Goal: Task Accomplishment & Management: Complete application form

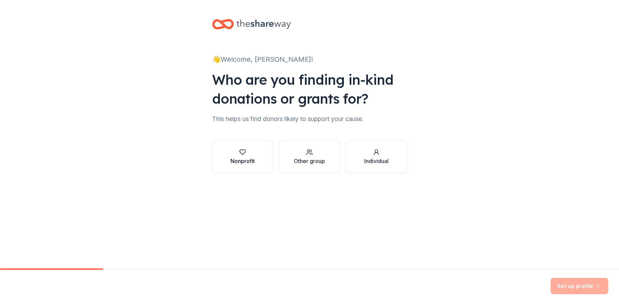
click at [250, 158] on div "Nonprofit" at bounding box center [242, 161] width 24 height 8
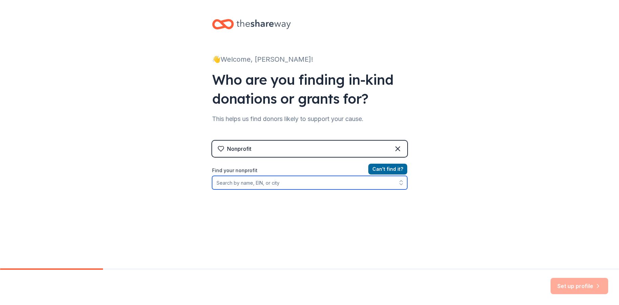
click at [335, 184] on input "Find your nonprofit" at bounding box center [309, 183] width 195 height 14
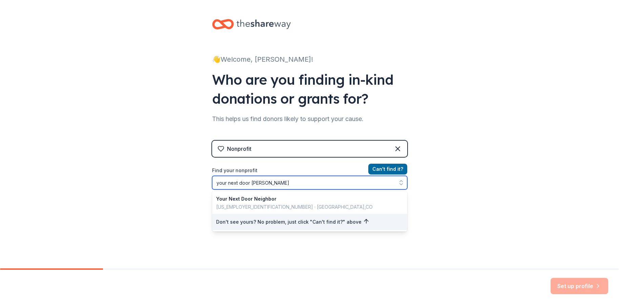
type input "your next door neighbor"
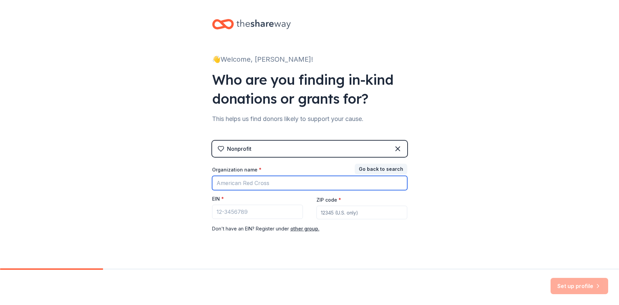
click at [297, 180] on input "Organization name *" at bounding box center [309, 183] width 195 height 14
type input "Your Next Door Neighbor"
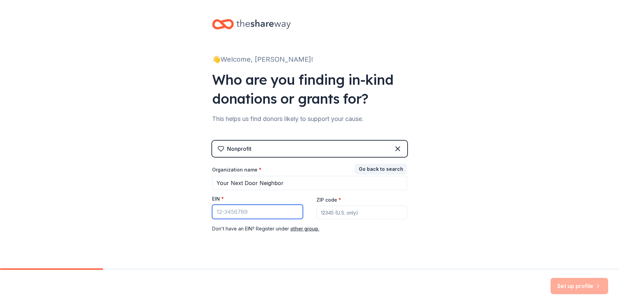
click at [254, 212] on input "EIN *" at bounding box center [257, 211] width 91 height 14
paste input "[US_EMPLOYER_IDENTIFICATION_NUMBER]"
type input "[US_EMPLOYER_IDENTIFICATION_NUMBER]"
click at [326, 211] on input "ZIP code *" at bounding box center [361, 212] width 91 height 14
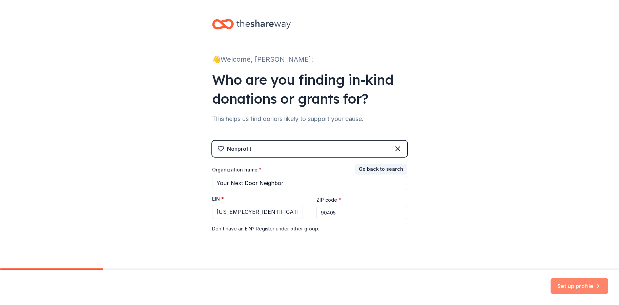
type input "90405"
click at [567, 284] on button "Set up profile" at bounding box center [579, 286] width 58 height 16
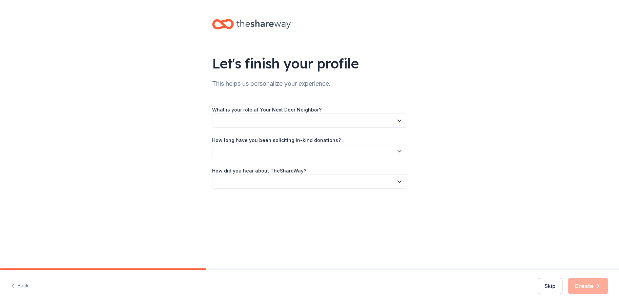
click at [326, 118] on button "button" at bounding box center [309, 120] width 195 height 14
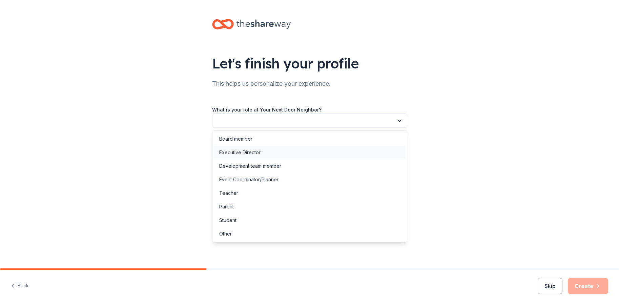
click at [286, 151] on div "Executive Director" at bounding box center [310, 153] width 192 height 14
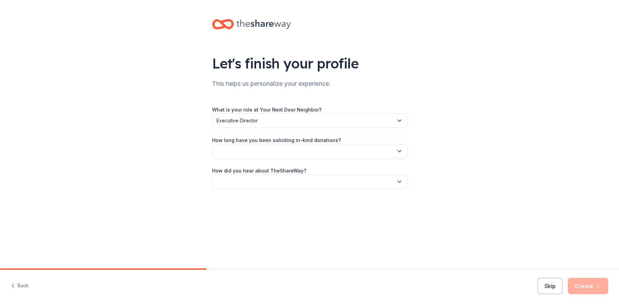
click at [281, 147] on button "button" at bounding box center [309, 151] width 195 height 14
click at [253, 193] on div "2 to 5 years" at bounding box center [310, 197] width 192 height 14
click at [257, 188] on button "button" at bounding box center [309, 181] width 195 height 14
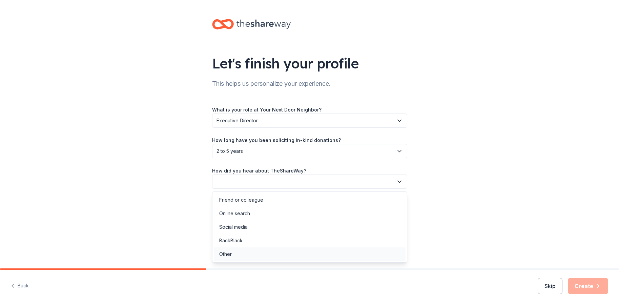
click at [230, 253] on div "Other" at bounding box center [225, 254] width 13 height 8
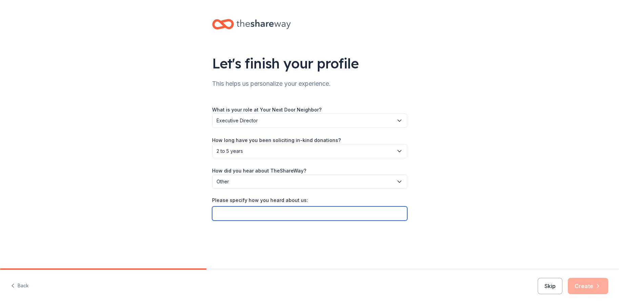
click at [338, 213] on input "Please specify how you heard about us:" at bounding box center [309, 213] width 195 height 14
type input "previous user from other nonprofit"
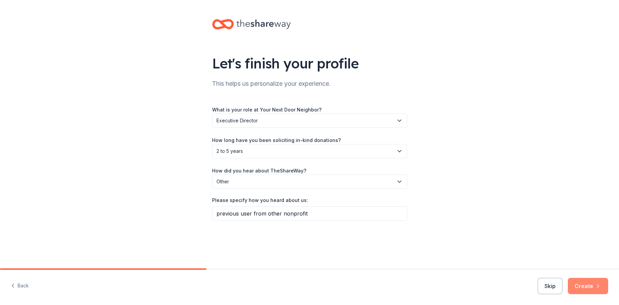
click at [579, 286] on button "Create" at bounding box center [587, 286] width 40 height 16
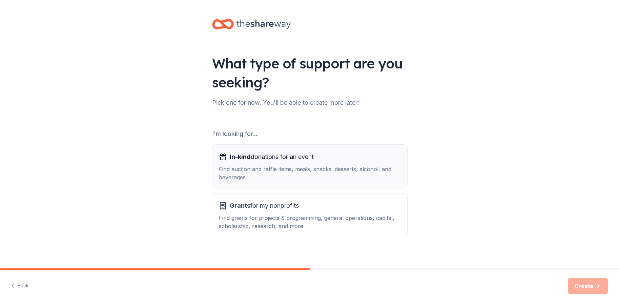
click at [313, 161] on span "In-kind donations for an event" at bounding box center [272, 156] width 84 height 11
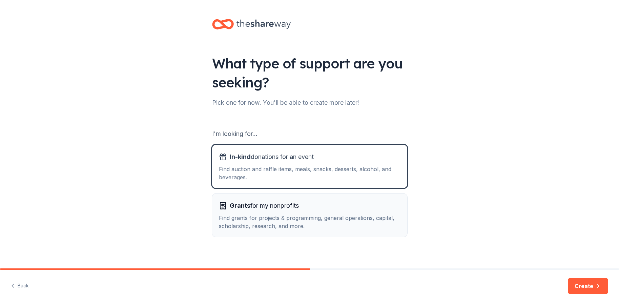
click at [301, 201] on div "Grants for my nonprofits" at bounding box center [309, 205] width 181 height 11
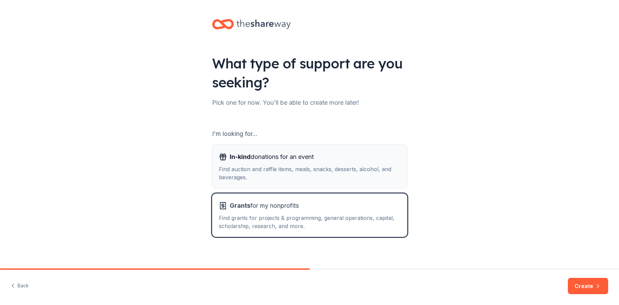
click at [353, 171] on div "Find auction and raffle items, meals, snacks, desserts, alcohol, and beverages." at bounding box center [309, 173] width 181 height 16
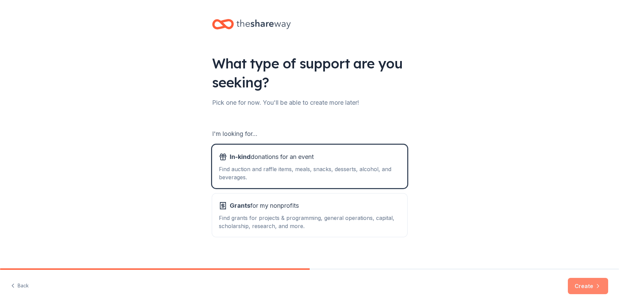
click at [577, 283] on button "Create" at bounding box center [587, 286] width 40 height 16
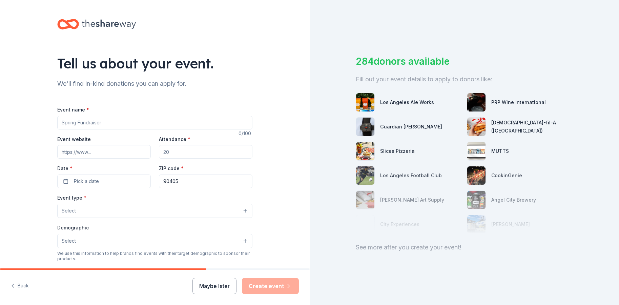
click at [154, 120] on input "Event name *" at bounding box center [154, 123] width 195 height 14
type input "Home for the Holidays"
paste input "39-2773140"
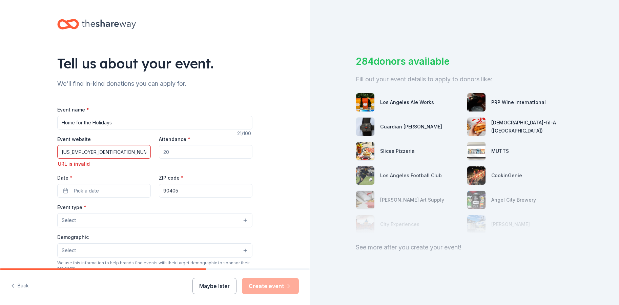
paste input "https://www.yournextdoorneighbor.org/"
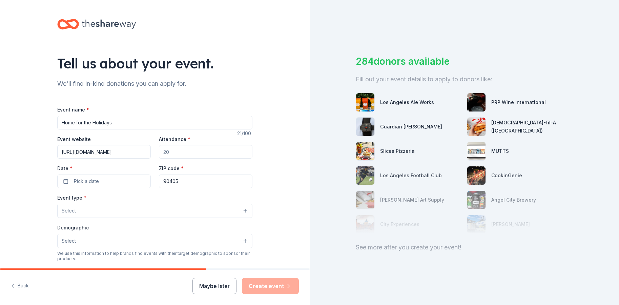
click at [137, 149] on input "https://www.yournextdoorneighbor.org/" at bounding box center [103, 152] width 93 height 14
paste input "events"
type input "https://www.yournextdoorneighbor.org/events"
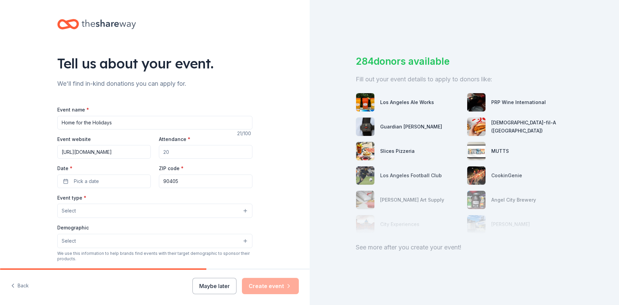
drag, startPoint x: 171, startPoint y: 154, endPoint x: 176, endPoint y: 148, distance: 8.0
click at [176, 149] on input "Attendance *" at bounding box center [205, 152] width 93 height 14
type input "800"
click at [117, 179] on button "Pick a date" at bounding box center [103, 181] width 93 height 14
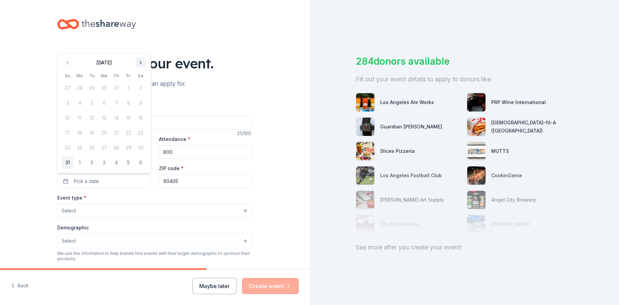
click at [141, 63] on button "Go to next month" at bounding box center [140, 62] width 9 height 9
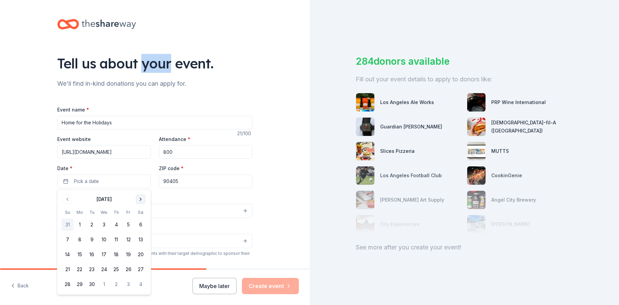
click at [141, 63] on div "Tell us about your event." at bounding box center [154, 63] width 195 height 19
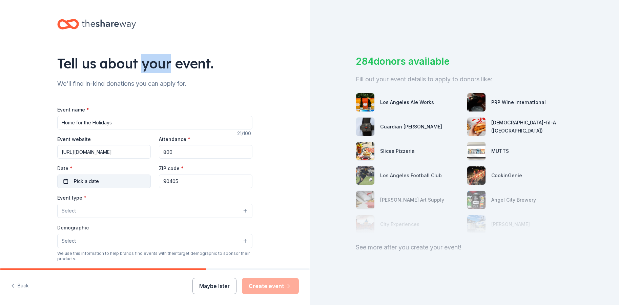
click at [106, 179] on button "Pick a date" at bounding box center [103, 181] width 93 height 14
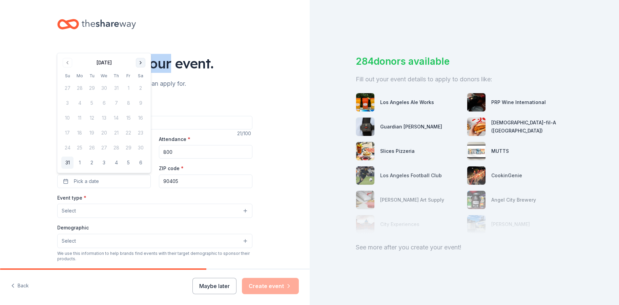
click at [140, 66] on button "Go to next month" at bounding box center [140, 62] width 9 height 9
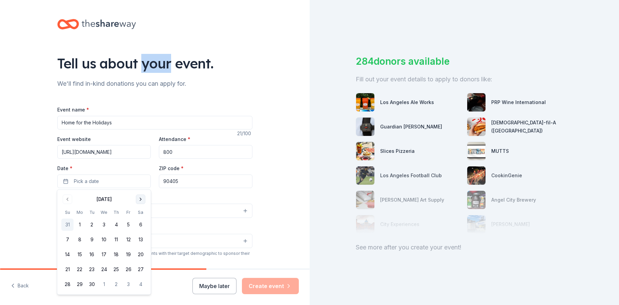
click at [141, 198] on button "Go to next month" at bounding box center [140, 198] width 9 height 9
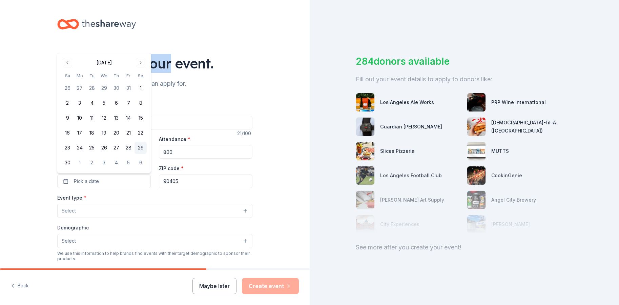
click at [141, 148] on button "29" at bounding box center [140, 148] width 12 height 12
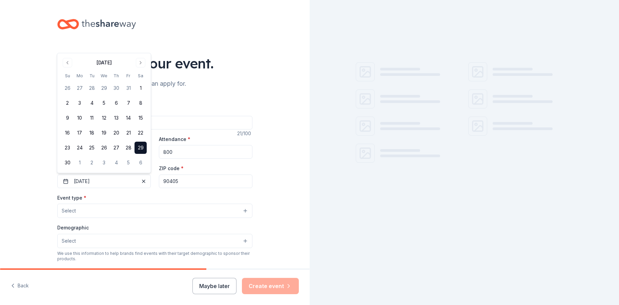
click at [142, 198] on div "Event type * Select" at bounding box center [154, 205] width 195 height 25
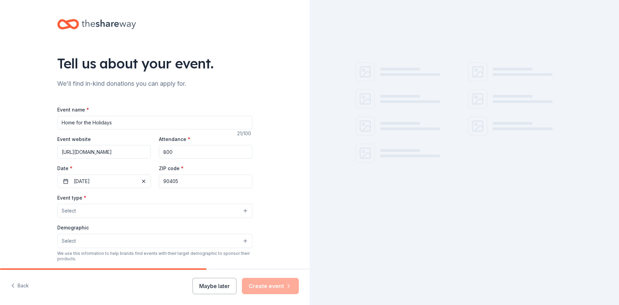
click at [124, 214] on button "Select" at bounding box center [154, 210] width 195 height 14
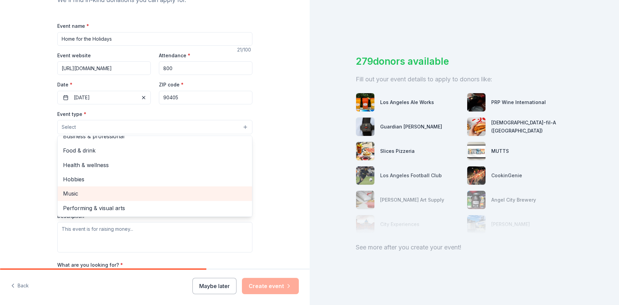
scroll to position [88, 0]
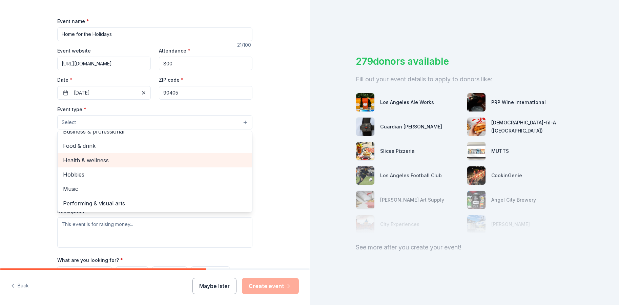
click at [133, 162] on span "Health & wellness" at bounding box center [154, 160] width 183 height 9
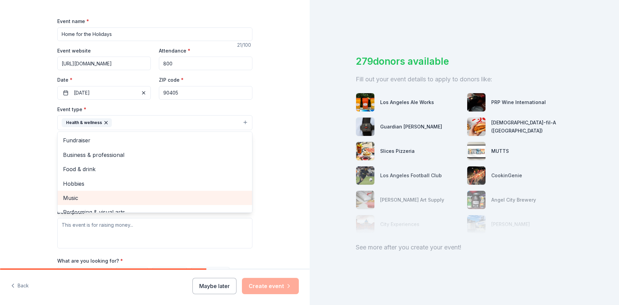
scroll to position [8, 0]
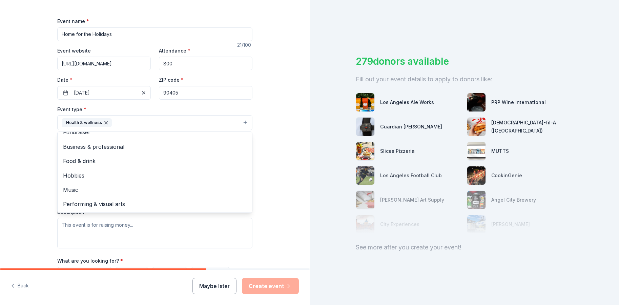
click at [34, 214] on div "Tell us about your event. We'll find in-kind donations you can apply for. Event…" at bounding box center [154, 137] width 309 height 451
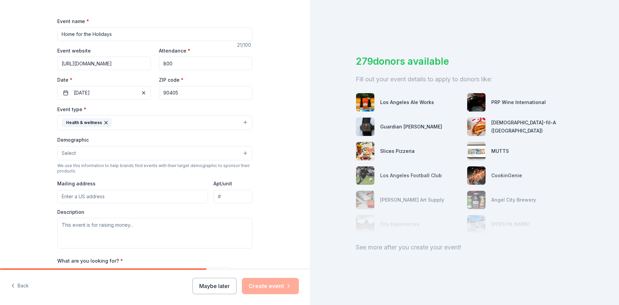
click at [95, 153] on button "Select" at bounding box center [154, 153] width 195 height 14
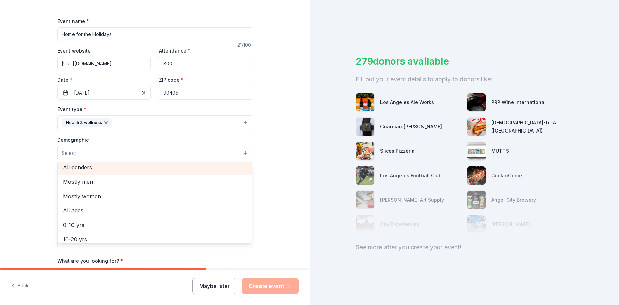
scroll to position [3, 0]
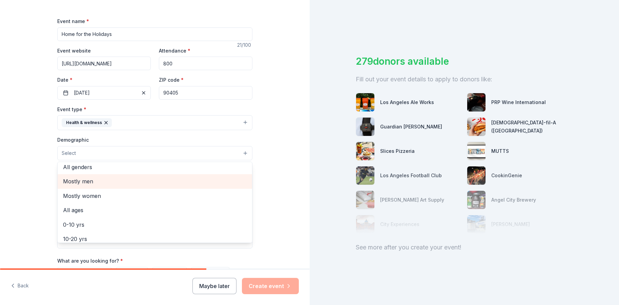
click at [96, 174] on div "Mostly men" at bounding box center [155, 181] width 194 height 14
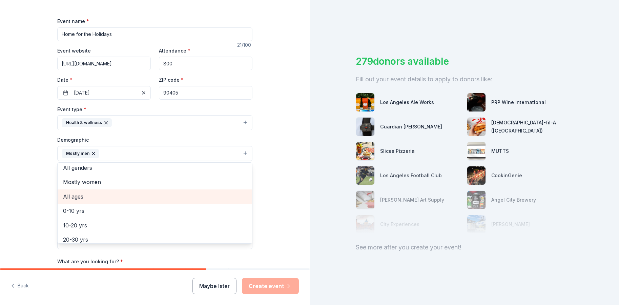
click at [87, 196] on span "All ages" at bounding box center [154, 196] width 183 height 9
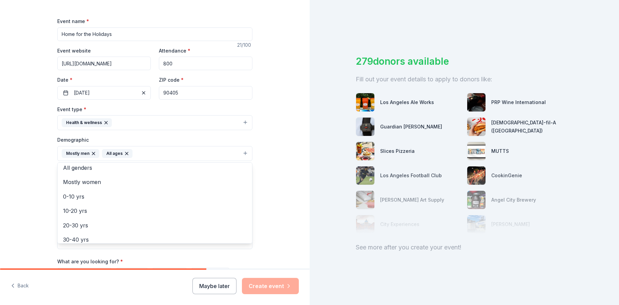
click at [39, 220] on div "Tell us about your event. We'll find in-kind donations you can apply for. Event…" at bounding box center [154, 138] width 309 height 452
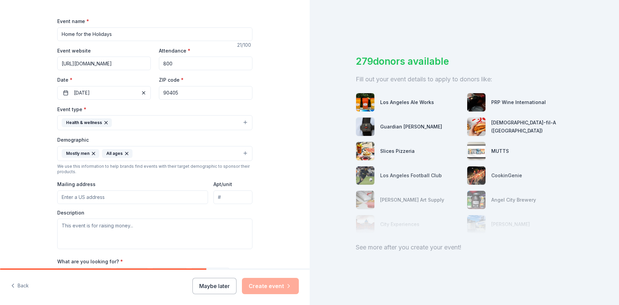
scroll to position [89, 0]
click at [81, 195] on input "Mailing address" at bounding box center [132, 196] width 151 height 14
click at [99, 193] on input "Mailing address" at bounding box center [132, 196] width 151 height 14
click at [99, 196] on input "2219 Main Street, Santa Monica, CA, 90405" at bounding box center [132, 196] width 151 height 14
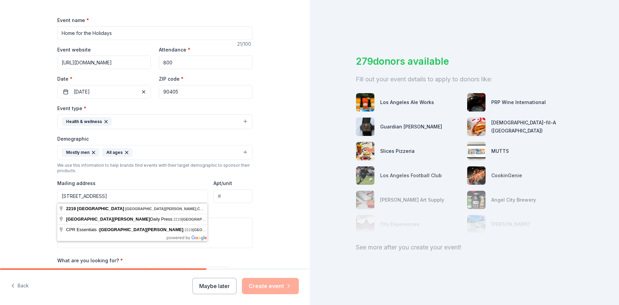
click at [192, 196] on input "2219 Main Street, Santa Monica, CA, 90405" at bounding box center [132, 196] width 151 height 14
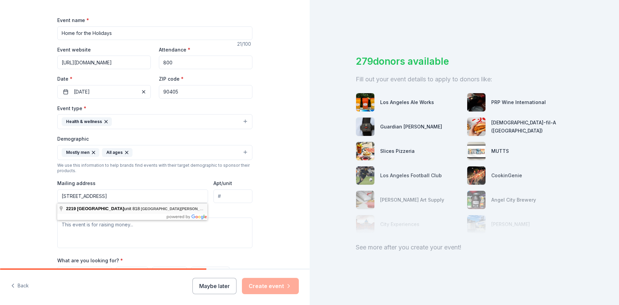
type input "2219 Main Street, Santa Monica, CA, 90405"
click at [222, 198] on input "Apt/unit" at bounding box center [232, 196] width 39 height 14
type input "818"
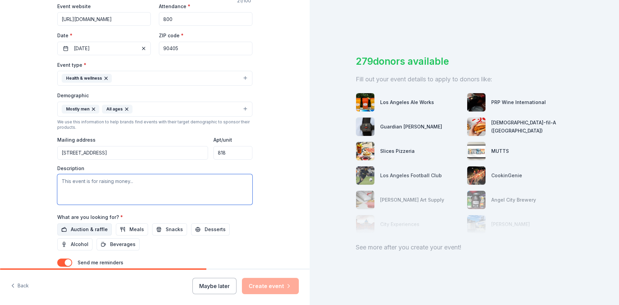
scroll to position [139, 0]
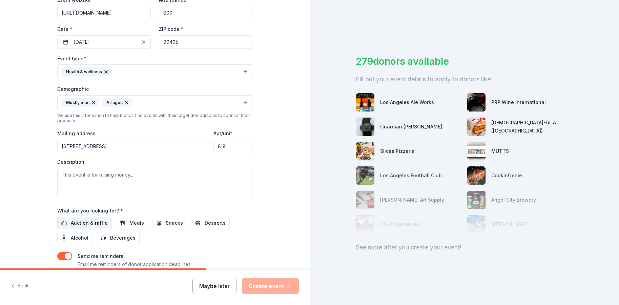
click at [89, 221] on span "Auction & raffle" at bounding box center [89, 223] width 37 height 8
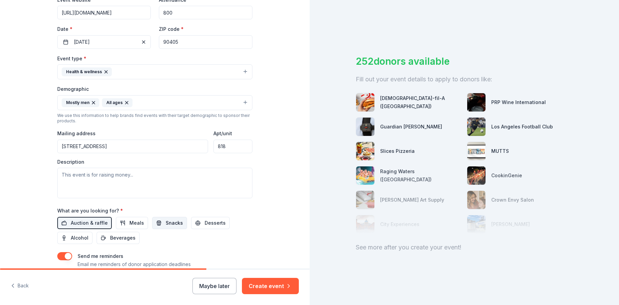
click at [174, 220] on span "Snacks" at bounding box center [174, 223] width 17 height 8
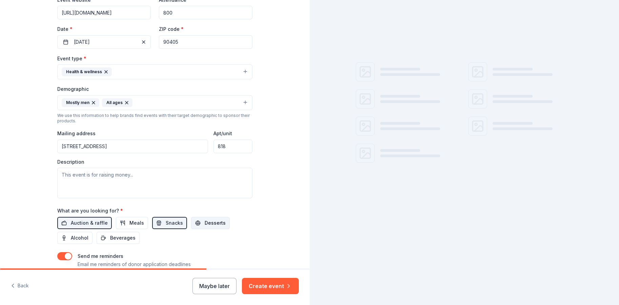
click at [196, 223] on button "Desserts" at bounding box center [210, 223] width 39 height 12
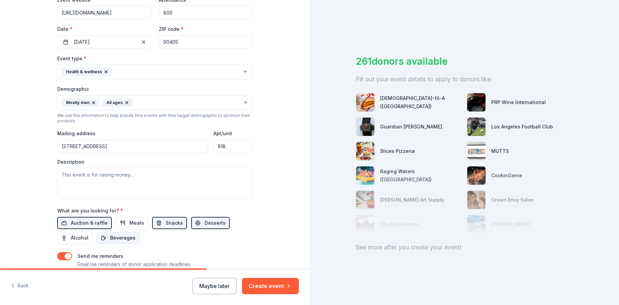
click at [104, 238] on button "Beverages" at bounding box center [117, 238] width 43 height 12
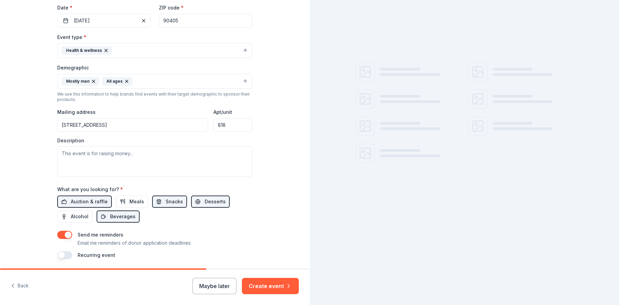
scroll to position [184, 0]
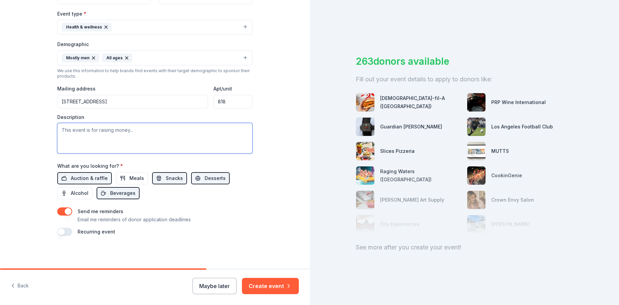
click at [86, 136] on textarea at bounding box center [154, 138] width 195 height 30
paste textarea "Home for the Holidays is an immersive community event taking place on November …"
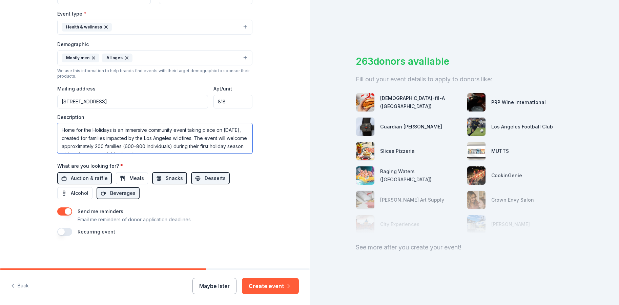
scroll to position [94, 0]
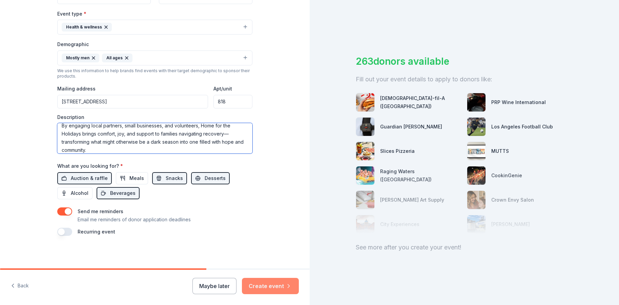
type textarea "Home for the Holidays is an immersive community event taking place on November …"
click at [264, 282] on button "Create event" at bounding box center [270, 286] width 57 height 16
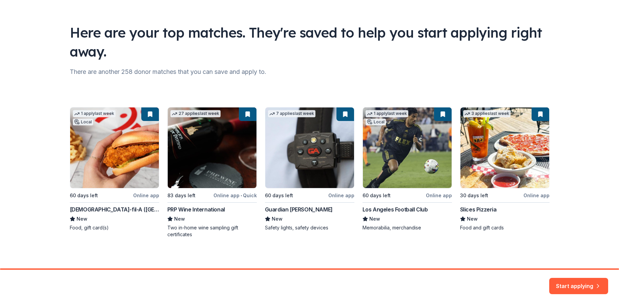
scroll to position [33, 0]
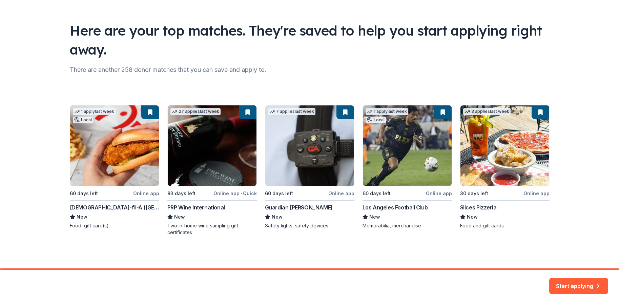
click at [126, 122] on div "1 apply last week Local 60 days left Online app Chick-fil-A (Los Angeles) New F…" at bounding box center [309, 170] width 479 height 131
click at [105, 111] on div "1 apply last week Local 60 days left Online app Chick-fil-A (Los Angeles) New F…" at bounding box center [309, 170] width 479 height 131
click at [150, 112] on div "1 apply last week Local 60 days left Online app Chick-fil-A (Los Angeles) New F…" at bounding box center [309, 170] width 479 height 131
click at [146, 194] on div "1 apply last week Local 60 days left Online app Chick-fil-A (Los Angeles) New F…" at bounding box center [309, 170] width 479 height 131
click at [84, 192] on div "1 apply last week Local 60 days left Online app Chick-fil-A (Los Angeles) New F…" at bounding box center [309, 170] width 479 height 131
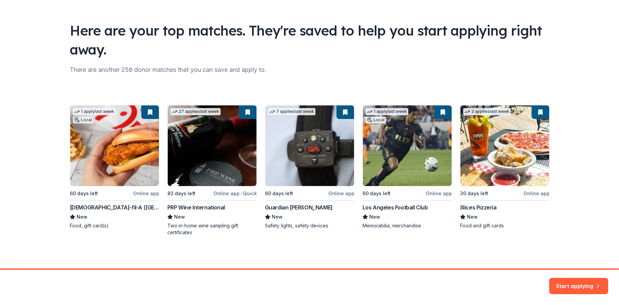
click at [113, 152] on div "1 apply last week Local 60 days left Online app Chick-fil-A (Los Angeles) New F…" at bounding box center [309, 170] width 479 height 131
click at [570, 284] on button "Start applying" at bounding box center [578, 282] width 59 height 16
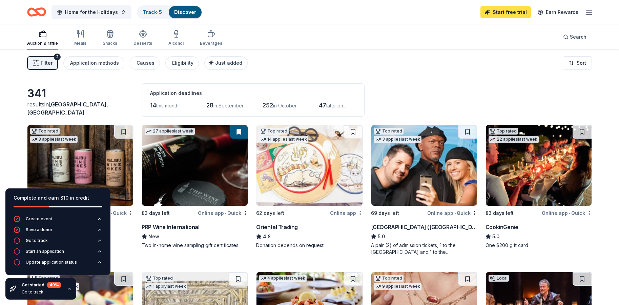
click at [502, 12] on link "Start free trial" at bounding box center [505, 12] width 50 height 12
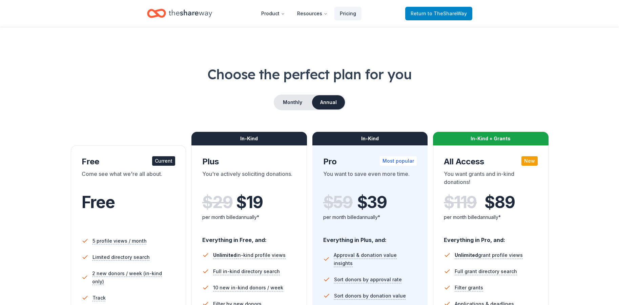
click at [417, 15] on span "Return to TheShareWay" at bounding box center [438, 13] width 56 height 8
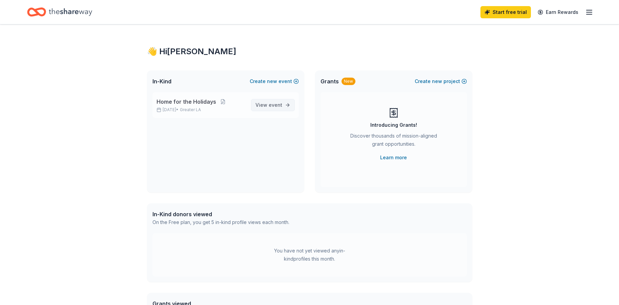
click at [266, 103] on span "View event" at bounding box center [268, 105] width 27 height 8
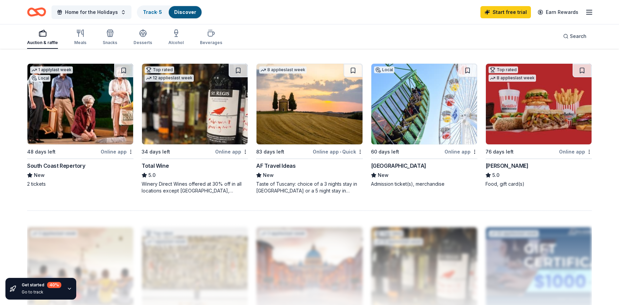
scroll to position [502, 0]
click at [231, 150] on div "Online app" at bounding box center [231, 152] width 33 height 8
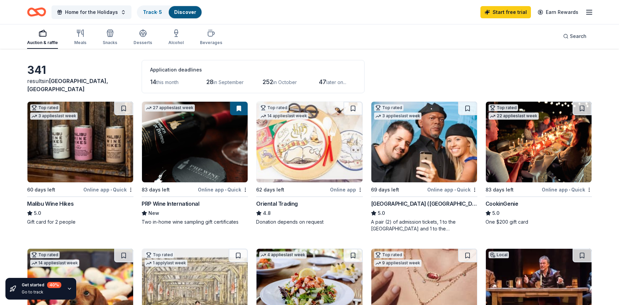
scroll to position [0, 0]
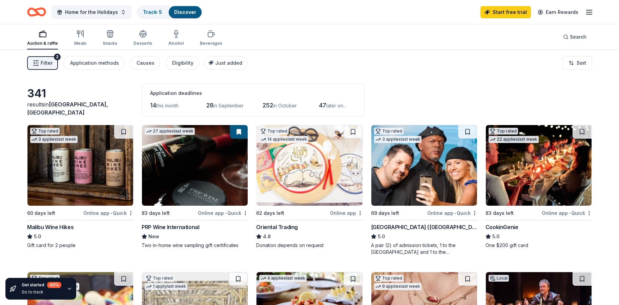
drag, startPoint x: 20, startPoint y: 225, endPoint x: 93, endPoint y: 232, distance: 74.1
click at [275, 17] on div "Home for the Holidays Track · 5 Discover Start free trial Earn Rewards" at bounding box center [309, 12] width 564 height 16
click at [320, 63] on div "Filter 2 Application methods Causes Eligibility Just added Sort" at bounding box center [309, 62] width 619 height 27
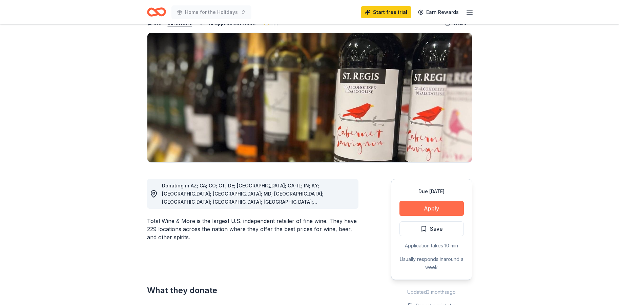
scroll to position [52, 0]
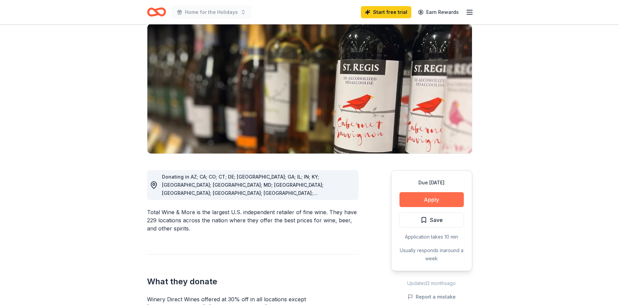
click at [429, 198] on button "Apply" at bounding box center [431, 199] width 64 height 15
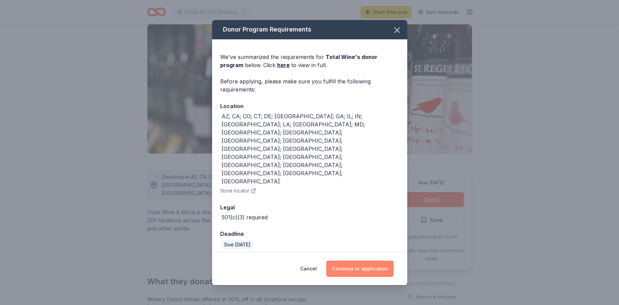
click at [366, 260] on button "Continue to application" at bounding box center [359, 268] width 67 height 16
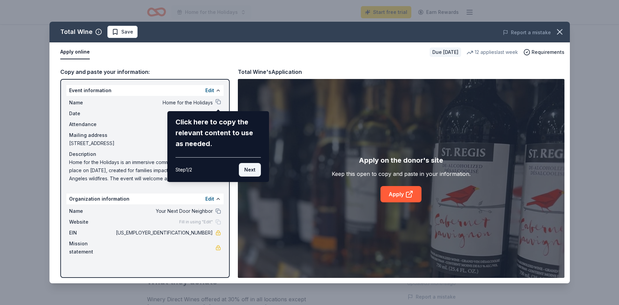
click at [252, 170] on button "Next" at bounding box center [250, 170] width 22 height 14
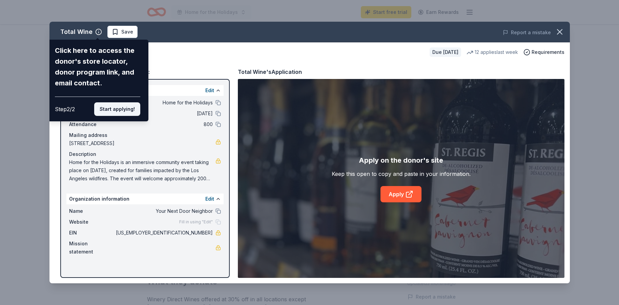
click at [121, 107] on button "Start applying!" at bounding box center [117, 109] width 46 height 14
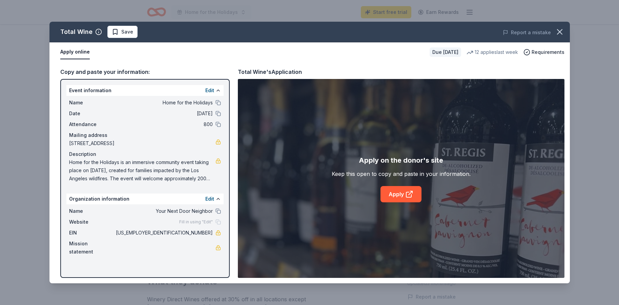
click at [208, 221] on span "Fill in using "Edit"" at bounding box center [196, 221] width 34 height 5
click at [396, 193] on link "Apply" at bounding box center [400, 194] width 41 height 16
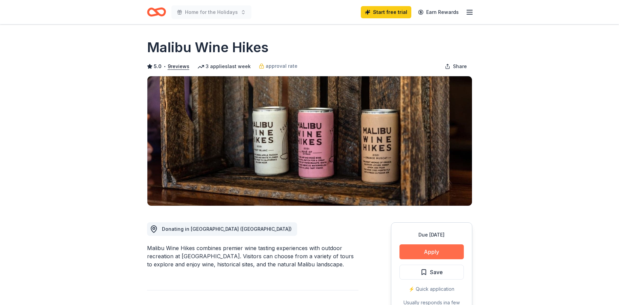
click at [446, 246] on button "Apply" at bounding box center [431, 251] width 64 height 15
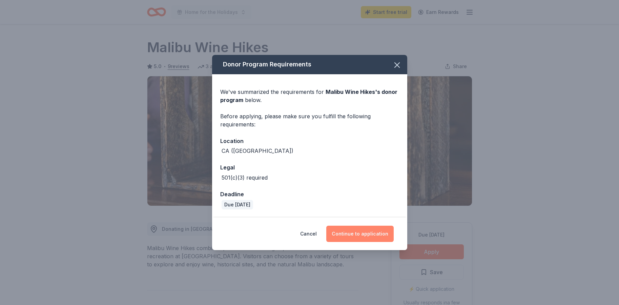
click at [371, 229] on button "Continue to application" at bounding box center [359, 233] width 67 height 16
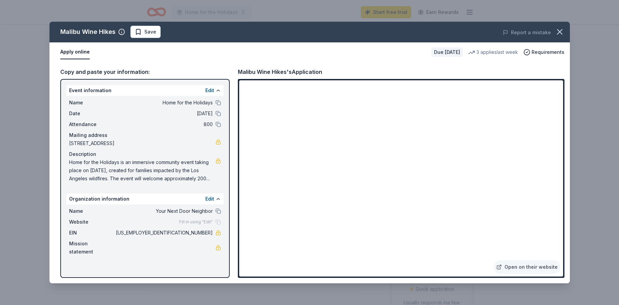
click at [235, 73] on div "Copy and paste your information: Event information Edit Name Home for the Holid…" at bounding box center [309, 172] width 520 height 221
drag, startPoint x: 238, startPoint y: 72, endPoint x: 266, endPoint y: 71, distance: 27.4
click at [266, 72] on div "Malibu Wine Hikes's Application" at bounding box center [280, 71] width 84 height 9
drag, startPoint x: 270, startPoint y: 73, endPoint x: 237, endPoint y: 69, distance: 34.0
click at [237, 69] on div "Copy and paste your information: Event information Edit Name Home for the Holid…" at bounding box center [309, 172] width 520 height 221
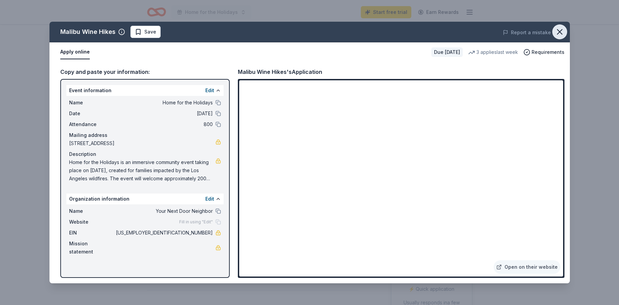
click at [564, 31] on button "button" at bounding box center [559, 31] width 15 height 15
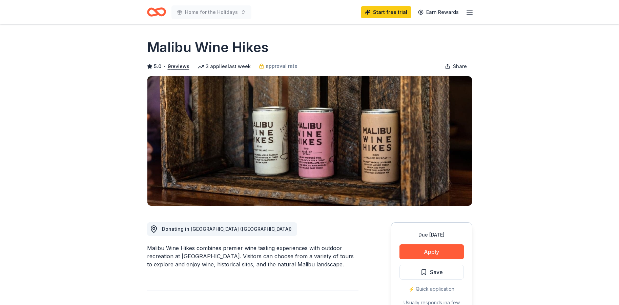
drag, startPoint x: 271, startPoint y: 48, endPoint x: 148, endPoint y: 44, distance: 123.6
click at [147, 44] on div "Malibu Wine Hikes" at bounding box center [309, 47] width 325 height 19
drag, startPoint x: 147, startPoint y: 44, endPoint x: 282, endPoint y: 51, distance: 135.3
click at [283, 53] on div "Malibu Wine Hikes" at bounding box center [309, 47] width 325 height 19
drag, startPoint x: 282, startPoint y: 51, endPoint x: 130, endPoint y: 36, distance: 153.4
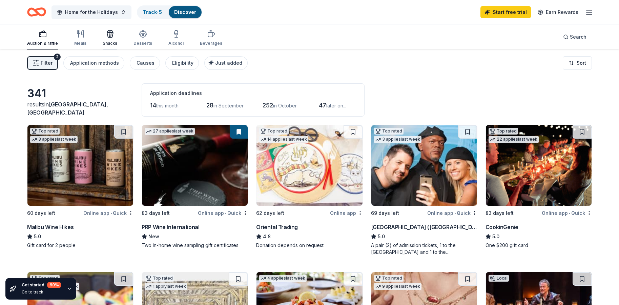
click at [109, 42] on div "Snacks" at bounding box center [110, 43] width 15 height 5
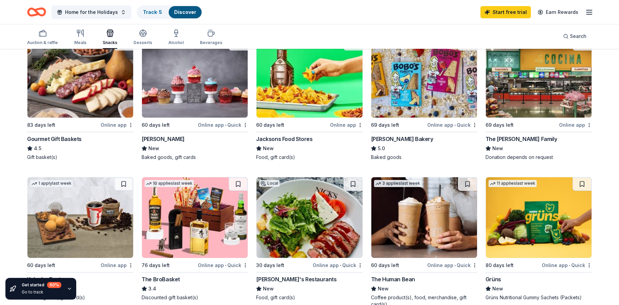
scroll to position [255, 0]
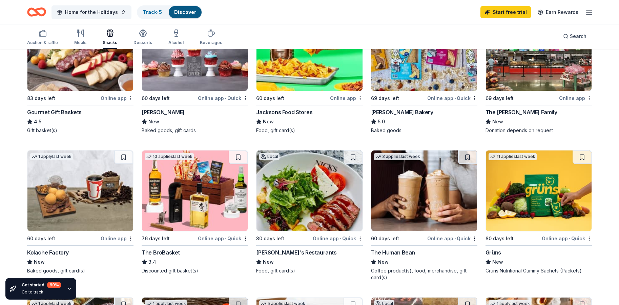
click at [219, 238] on div "Online app • Quick" at bounding box center [223, 238] width 50 height 8
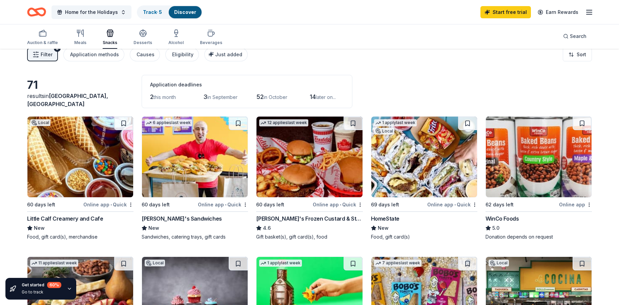
scroll to position [0, 0]
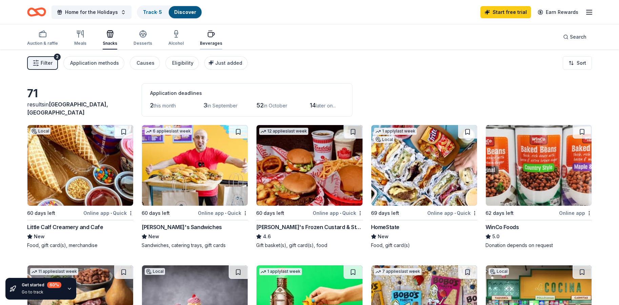
click at [208, 33] on icon "button" at bounding box center [211, 34] width 8 height 8
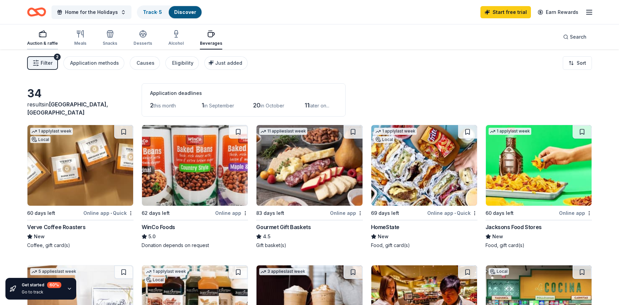
click at [44, 41] on div "Auction & raffle" at bounding box center [42, 43] width 31 height 5
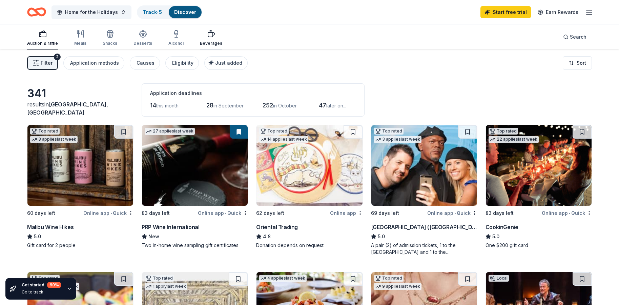
click at [208, 33] on icon "button" at bounding box center [211, 34] width 8 height 8
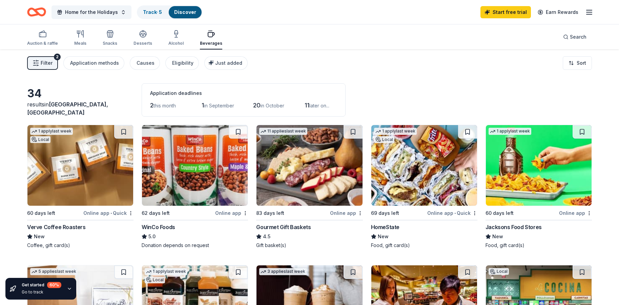
click at [111, 211] on span "•" at bounding box center [110, 212] width 1 height 5
click at [46, 36] on rect "button" at bounding box center [42, 34] width 7 height 4
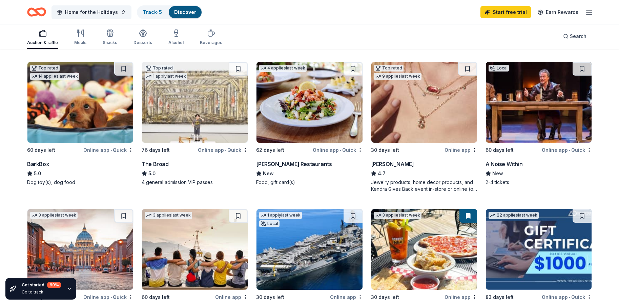
scroll to position [207, 0]
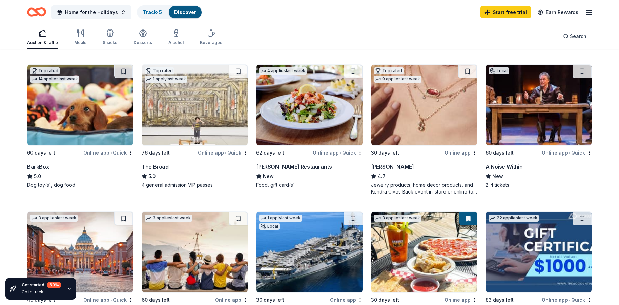
click at [212, 152] on div "Online app • Quick" at bounding box center [223, 152] width 50 height 8
click at [257, 34] on div "Auction & raffle Meals Snacks Desserts Alcohol Beverages Search" at bounding box center [309, 36] width 564 height 25
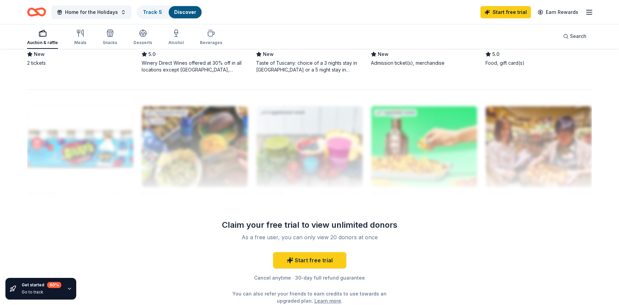
scroll to position [462, 0]
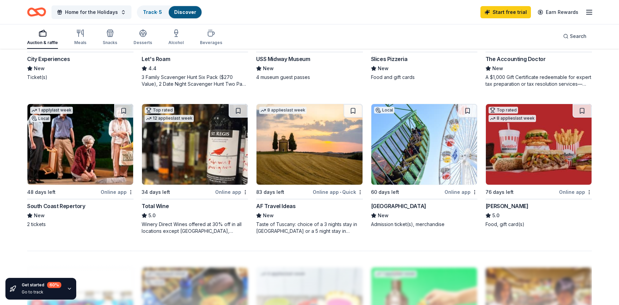
click at [449, 189] on div "Online app" at bounding box center [460, 192] width 33 height 8
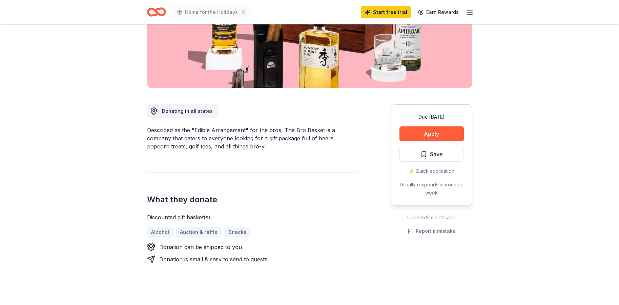
scroll to position [120, 0]
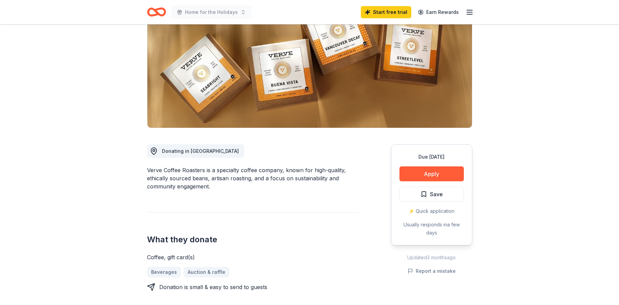
scroll to position [77, 0]
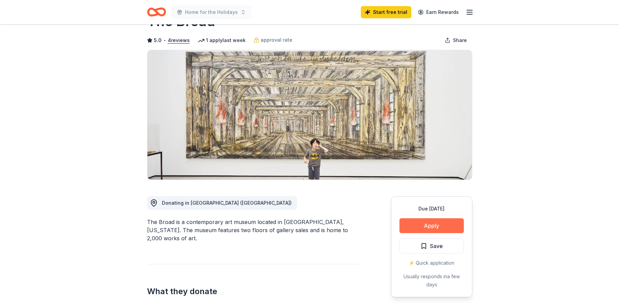
scroll to position [35, 0]
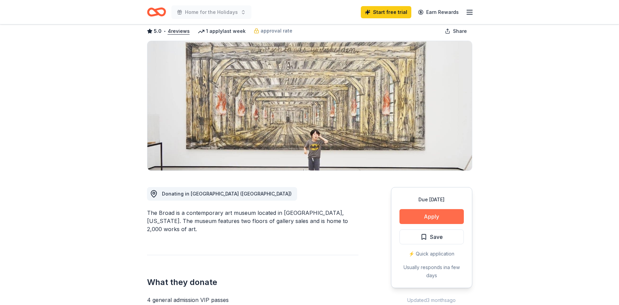
click at [408, 215] on button "Apply" at bounding box center [431, 216] width 64 height 15
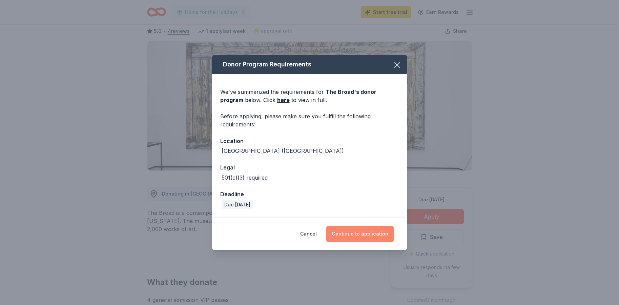
click at [352, 235] on button "Continue to application" at bounding box center [359, 233] width 67 height 16
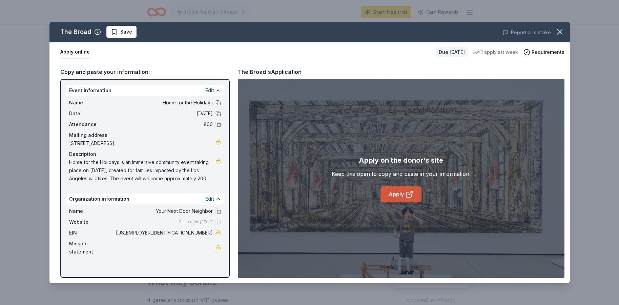
click at [395, 193] on link "Apply" at bounding box center [400, 194] width 41 height 16
